Goal: Task Accomplishment & Management: Manage account settings

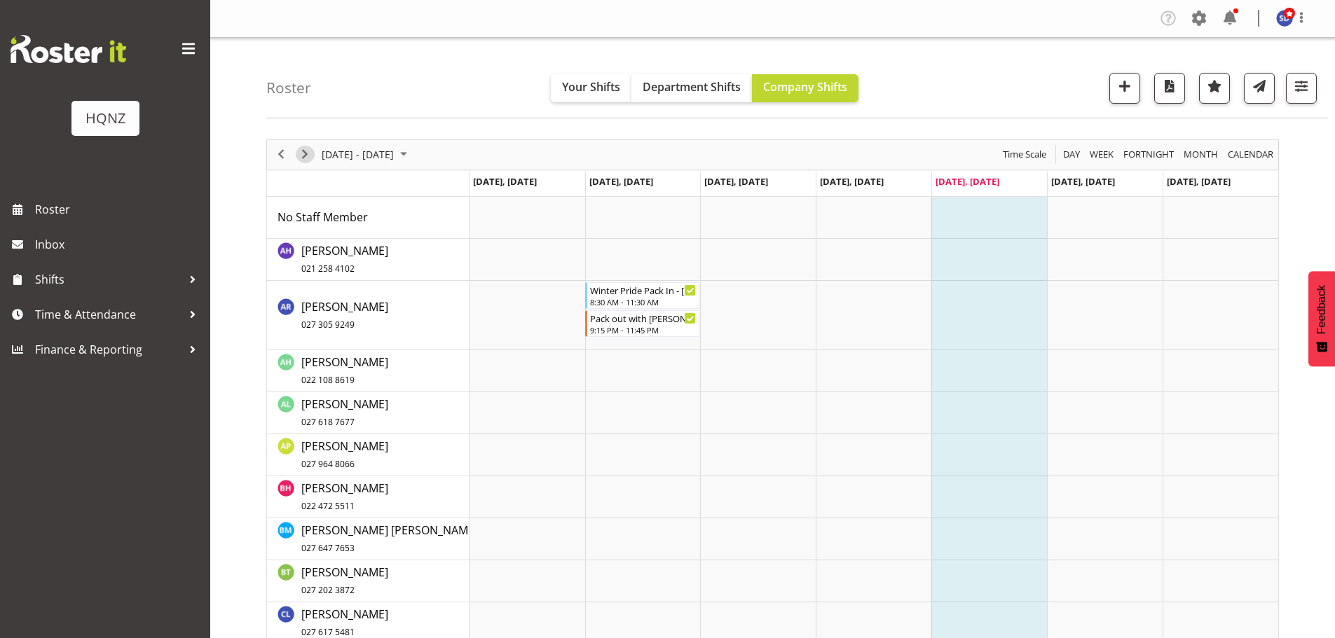
click at [303, 158] on span "Next" at bounding box center [304, 155] width 17 height 18
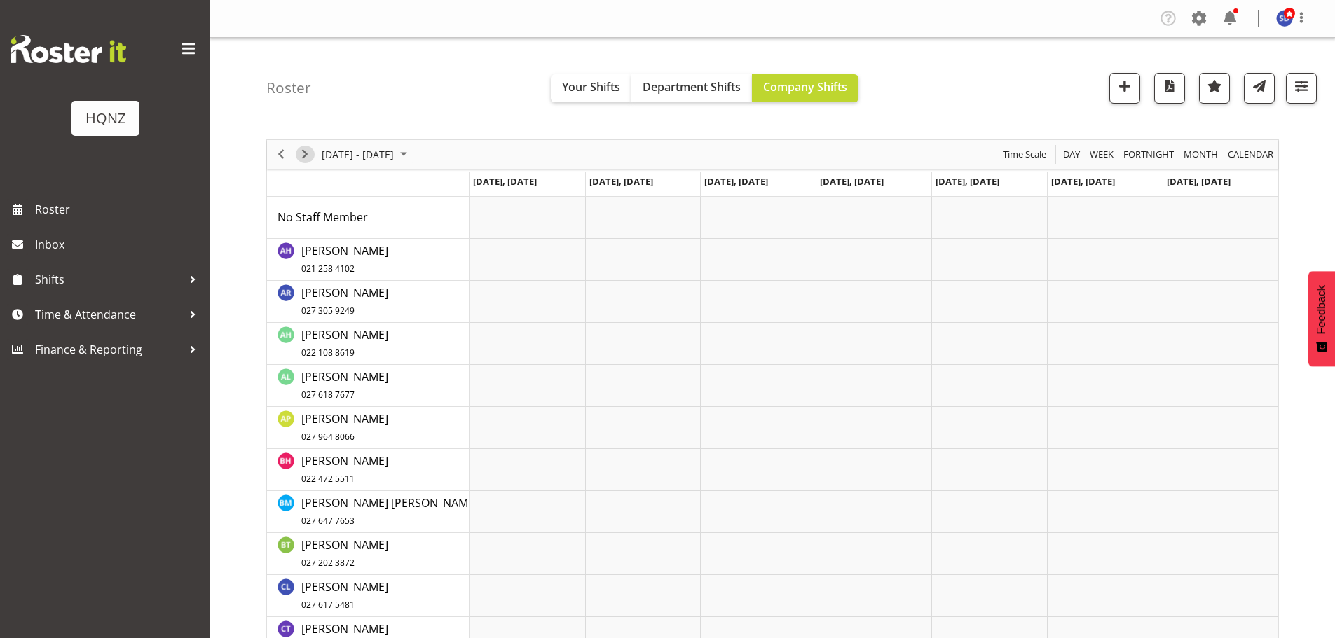
click at [303, 158] on span "Next" at bounding box center [304, 155] width 17 height 18
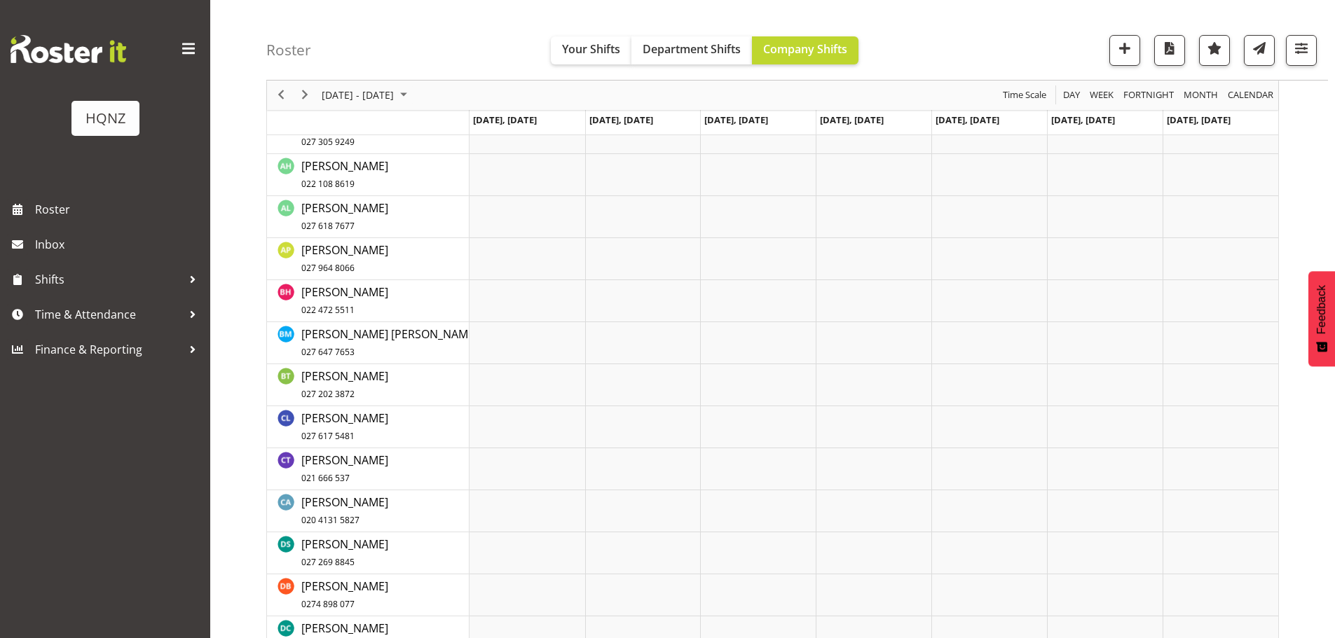
scroll to position [70, 0]
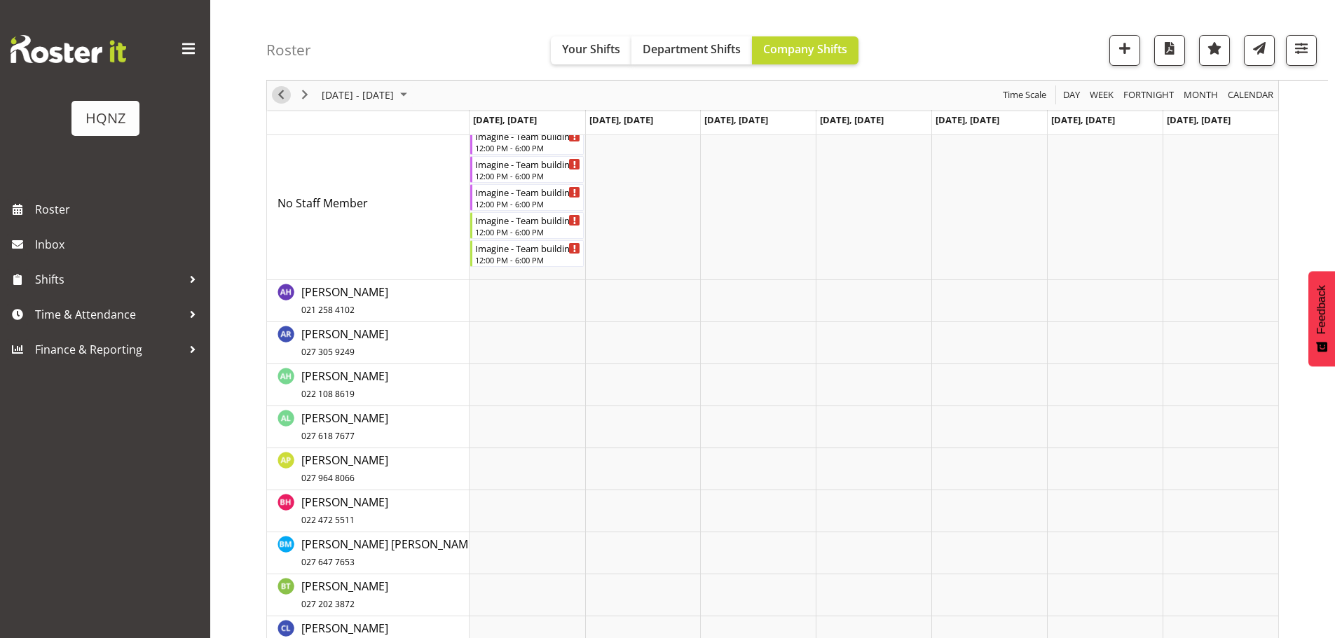
click at [281, 95] on span "Previous" at bounding box center [281, 96] width 17 height 18
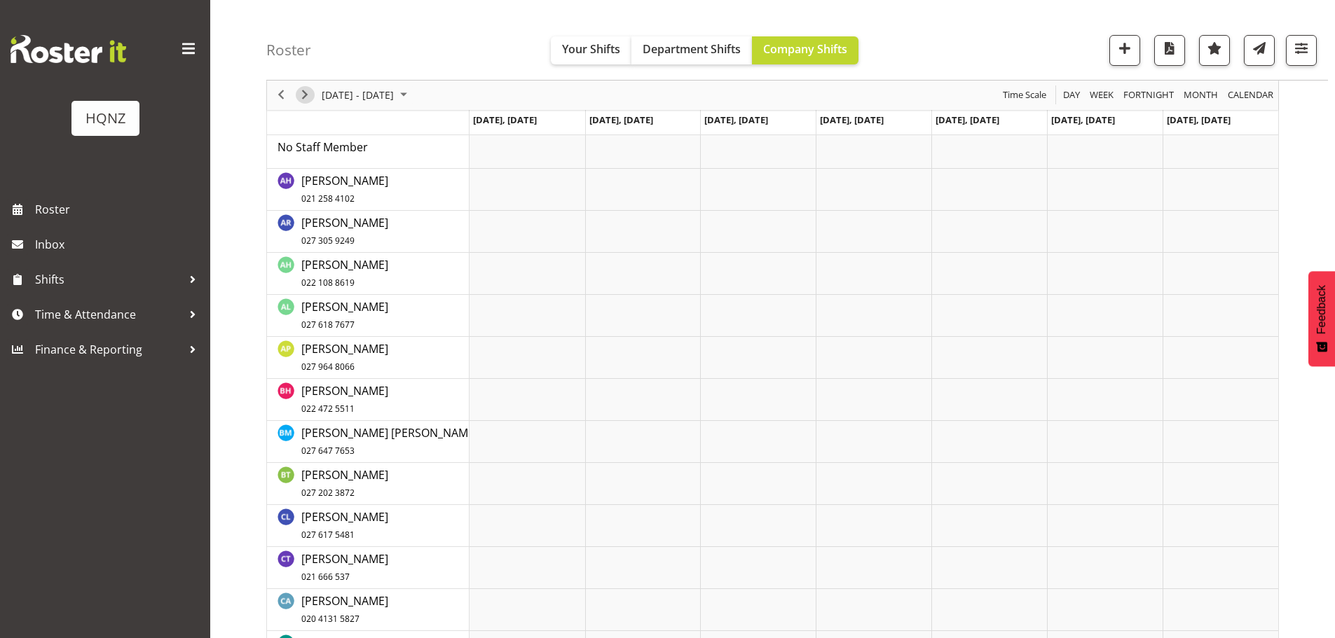
click at [305, 95] on span "Next" at bounding box center [304, 96] width 17 height 18
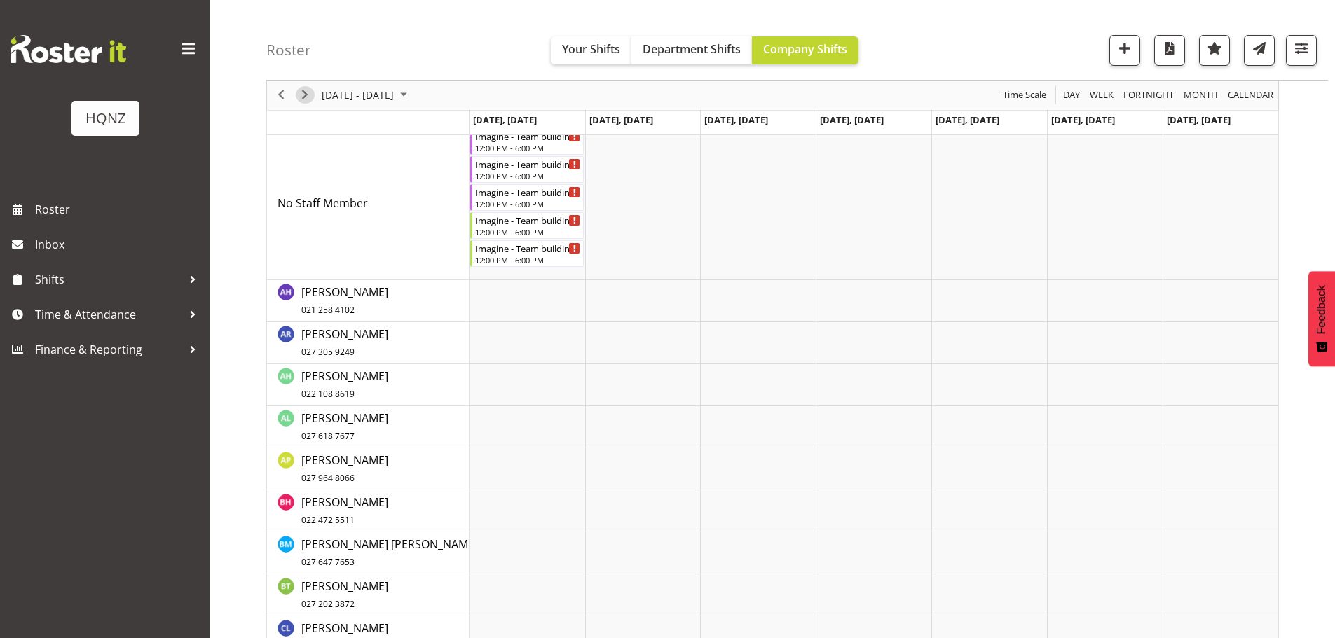
click at [305, 95] on span "Next" at bounding box center [304, 96] width 17 height 18
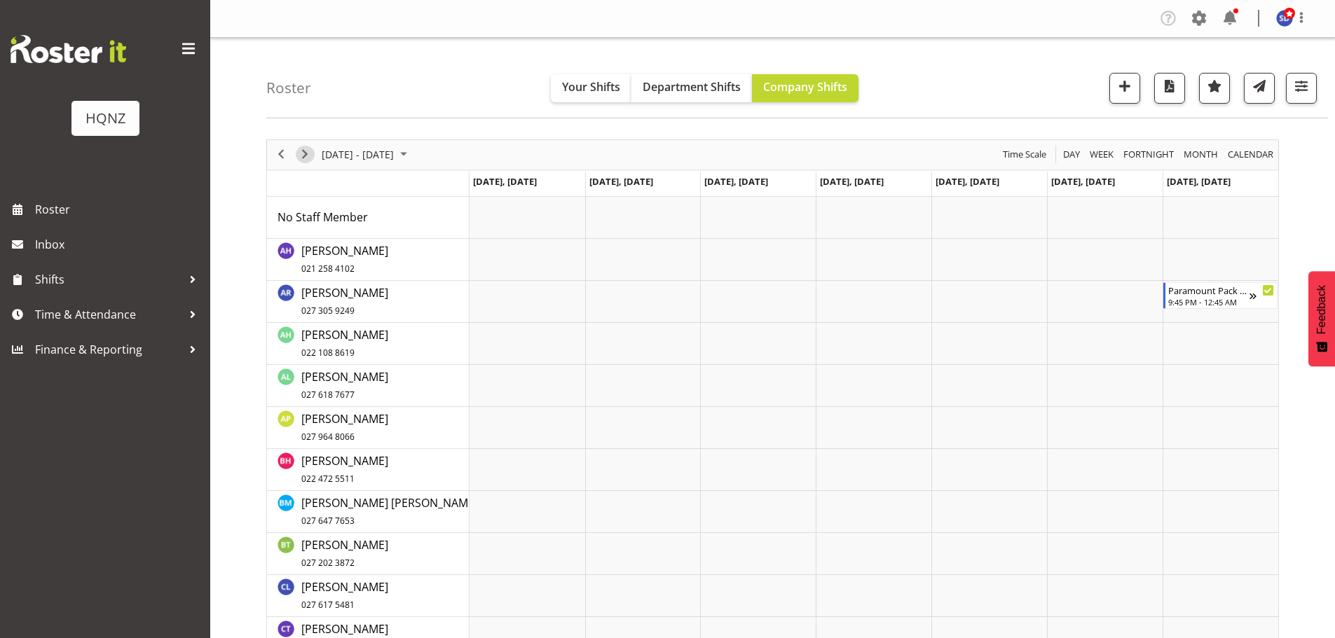
click at [306, 158] on span "Next" at bounding box center [304, 155] width 17 height 18
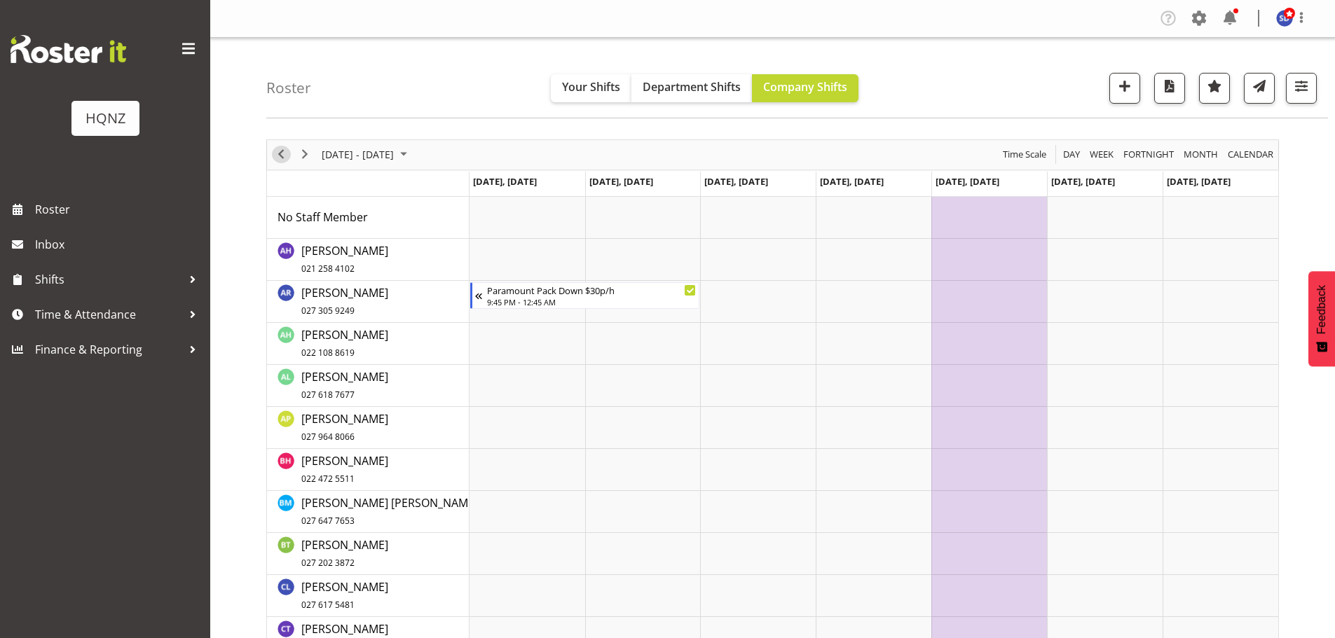
click at [284, 156] on span "Previous" at bounding box center [281, 155] width 17 height 18
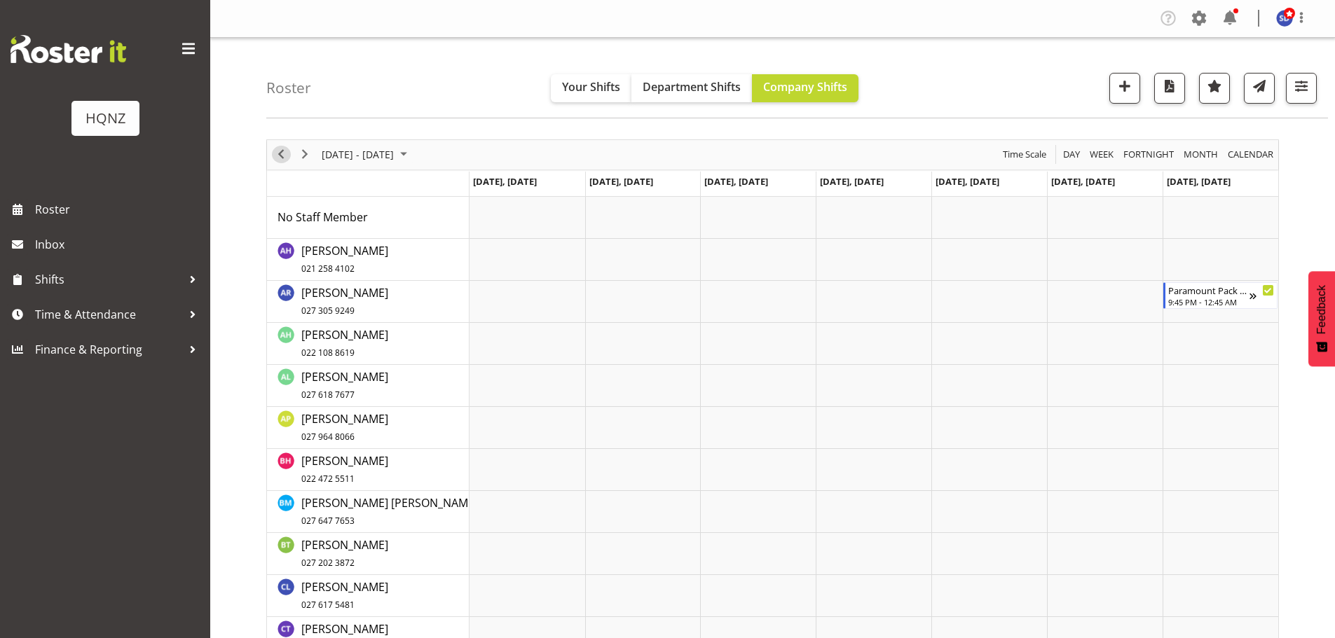
click at [280, 151] on span "Previous" at bounding box center [281, 155] width 17 height 18
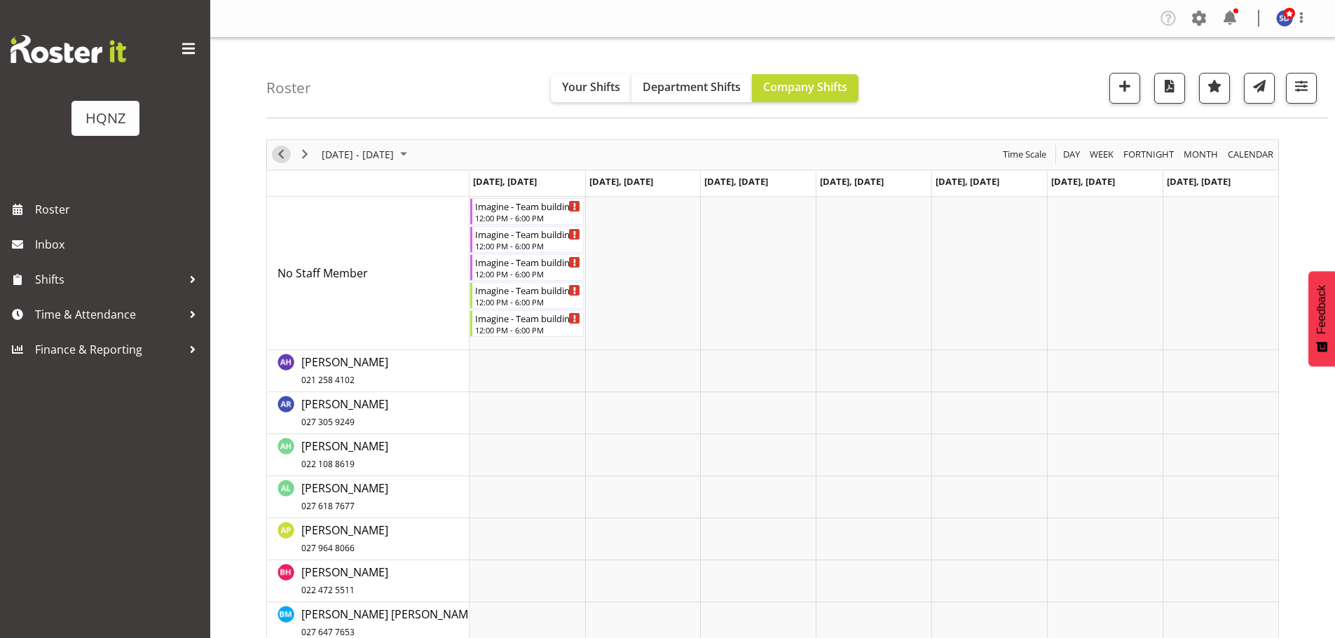
click at [283, 155] on span "Previous" at bounding box center [281, 155] width 17 height 18
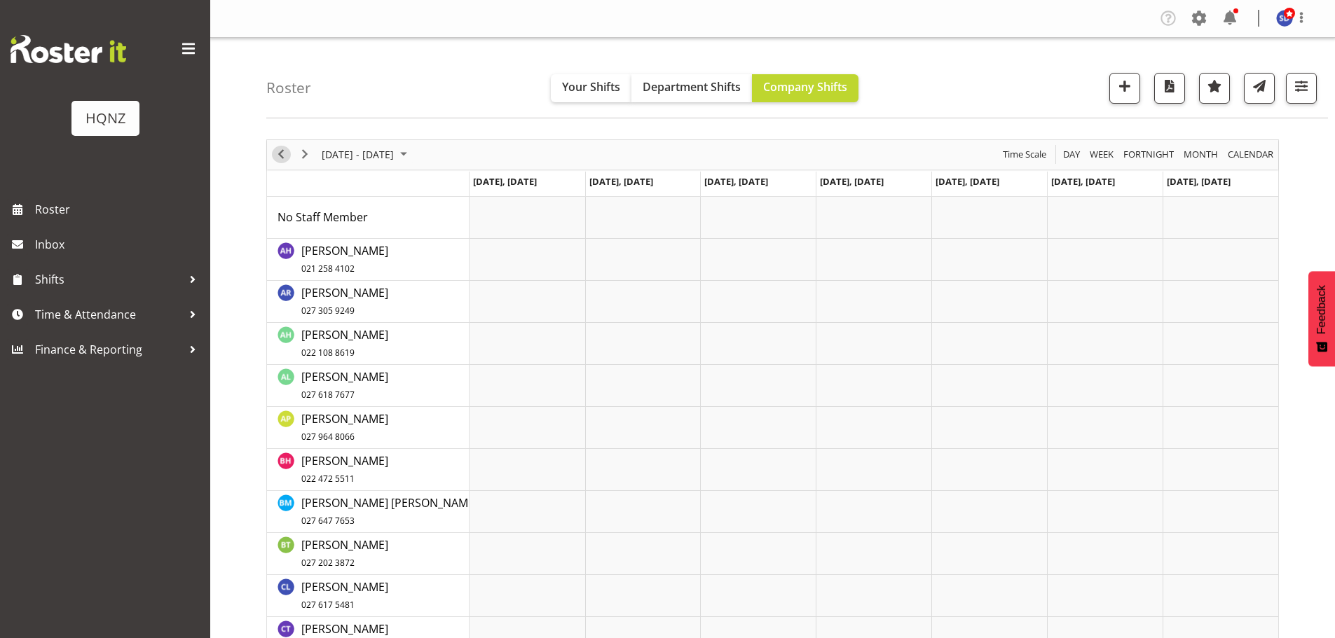
click at [282, 155] on span "Previous" at bounding box center [281, 155] width 17 height 18
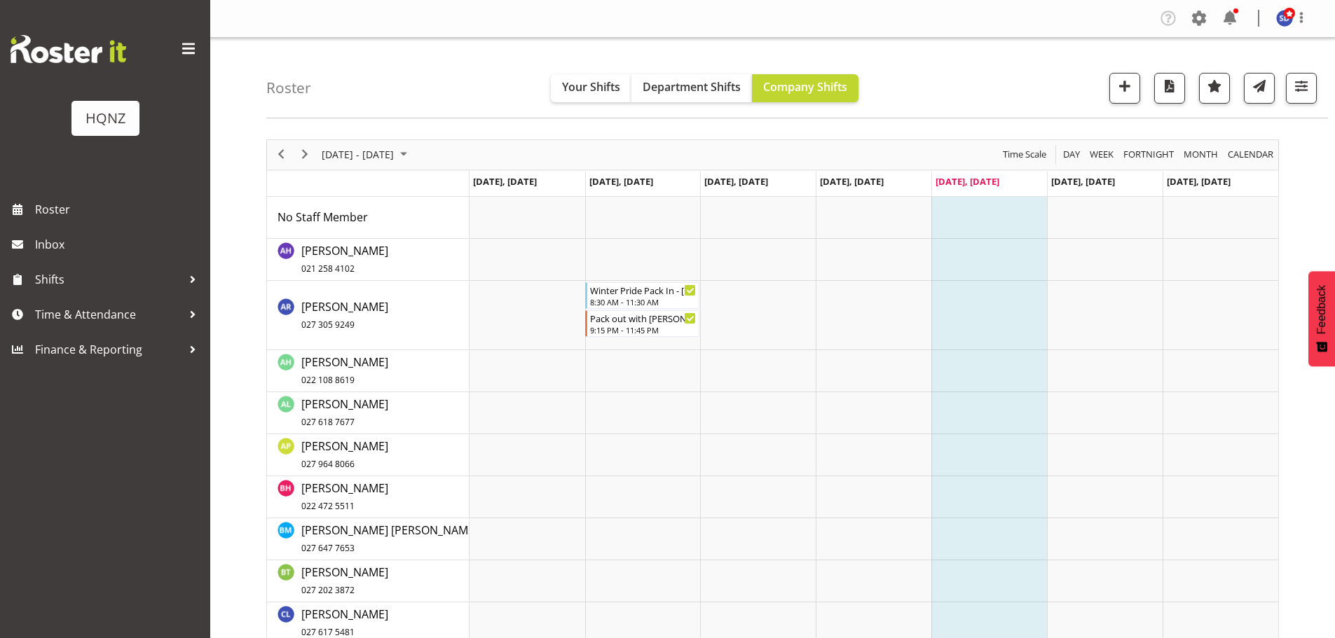
click at [459, 76] on div "Roster Your Shifts Department Shifts Company Shifts All Locations Clear HQNZ He…" at bounding box center [797, 78] width 1062 height 81
